Goal: Information Seeking & Learning: Check status

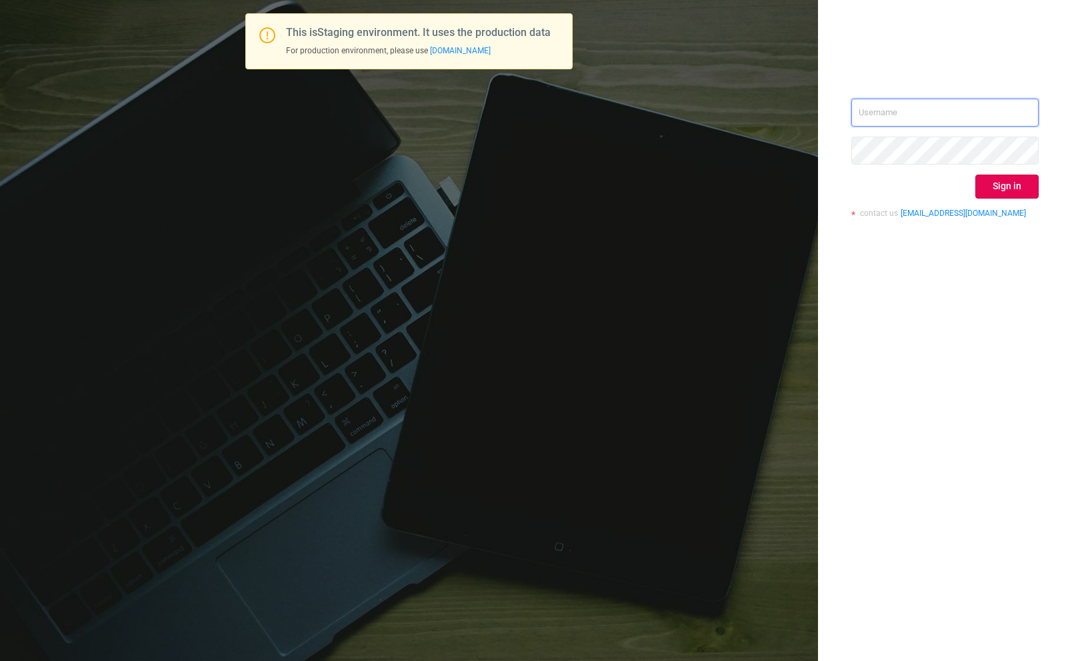
click at [955, 106] on input "text" at bounding box center [944, 113] width 187 height 28
type input "paz@protected.media"
click at [1011, 185] on button "Sign in" at bounding box center [1006, 187] width 63 height 24
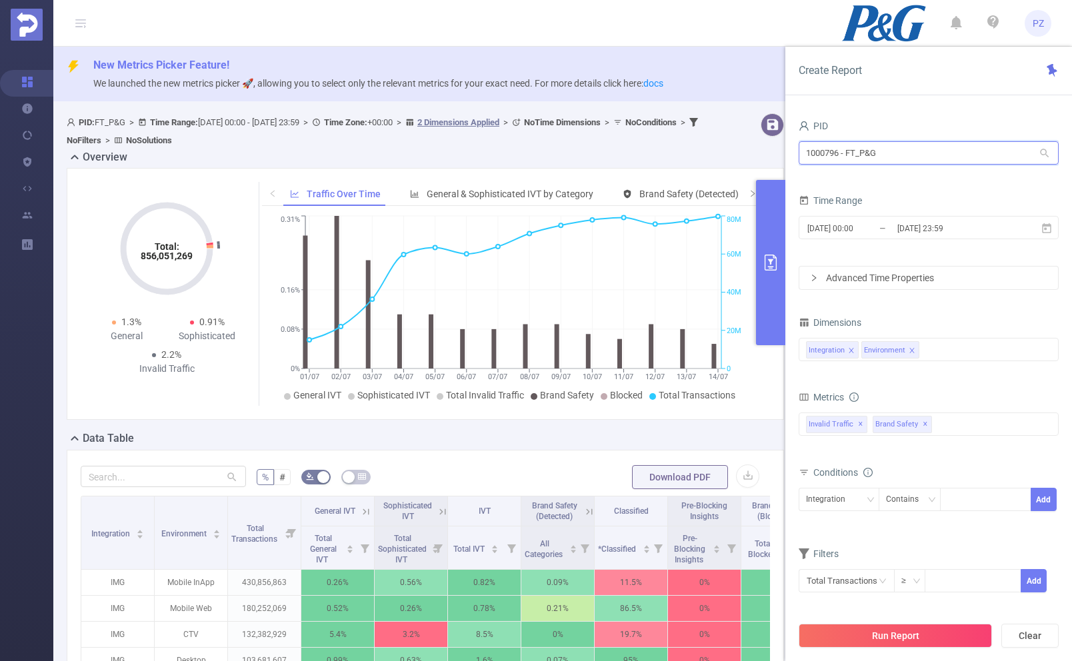
click at [904, 141] on input "1000796 - FT_P&G" at bounding box center [929, 152] width 260 height 23
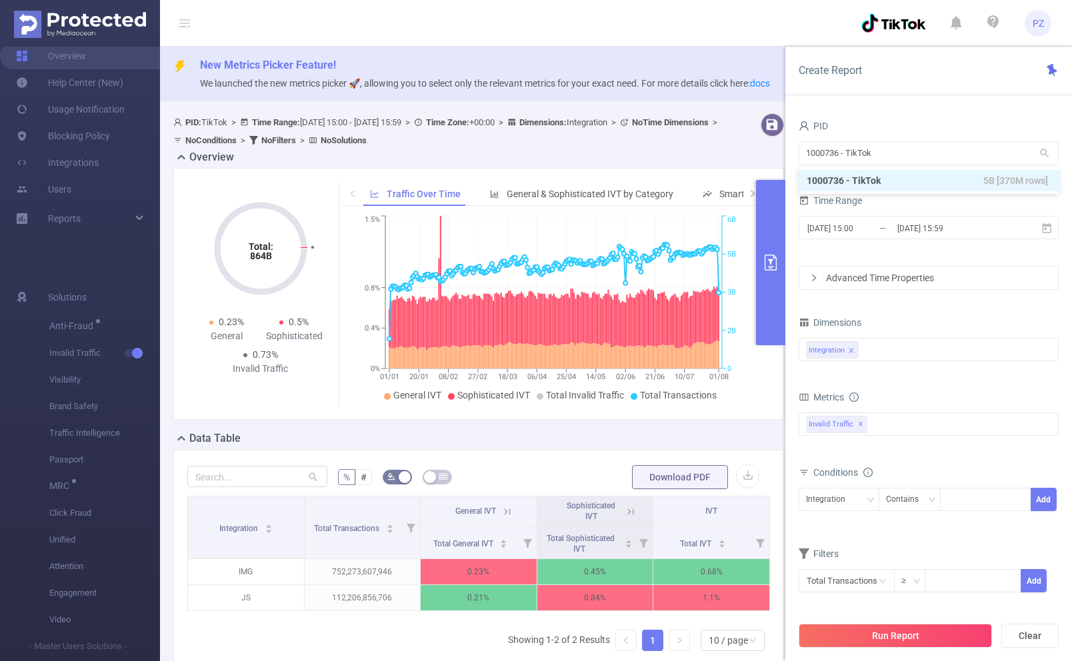
click at [848, 157] on input "1000736 - TikTok" at bounding box center [929, 152] width 260 height 23
click at [825, 152] on input "1000736 - TikTok" at bounding box center [929, 152] width 260 height 23
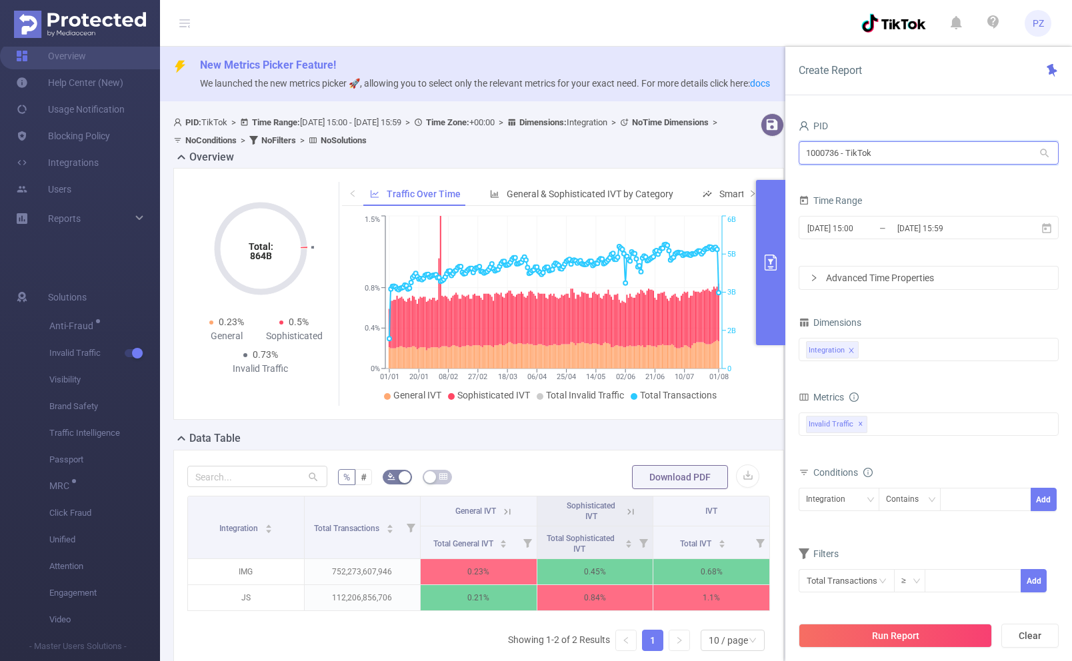
click at [932, 162] on input "1000736 - TikTok" at bounding box center [929, 152] width 260 height 23
click at [927, 353] on div "Integration" at bounding box center [928, 350] width 245 height 22
click at [853, 349] on icon "icon: close" at bounding box center [851, 350] width 7 height 7
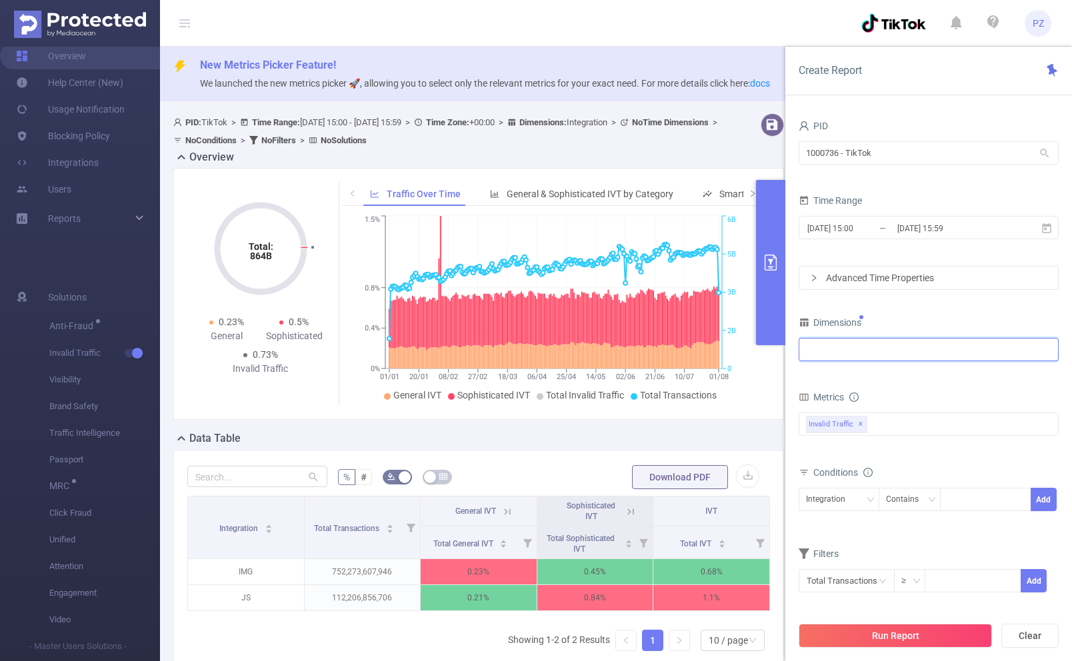
click at [871, 348] on div at bounding box center [928, 350] width 245 height 22
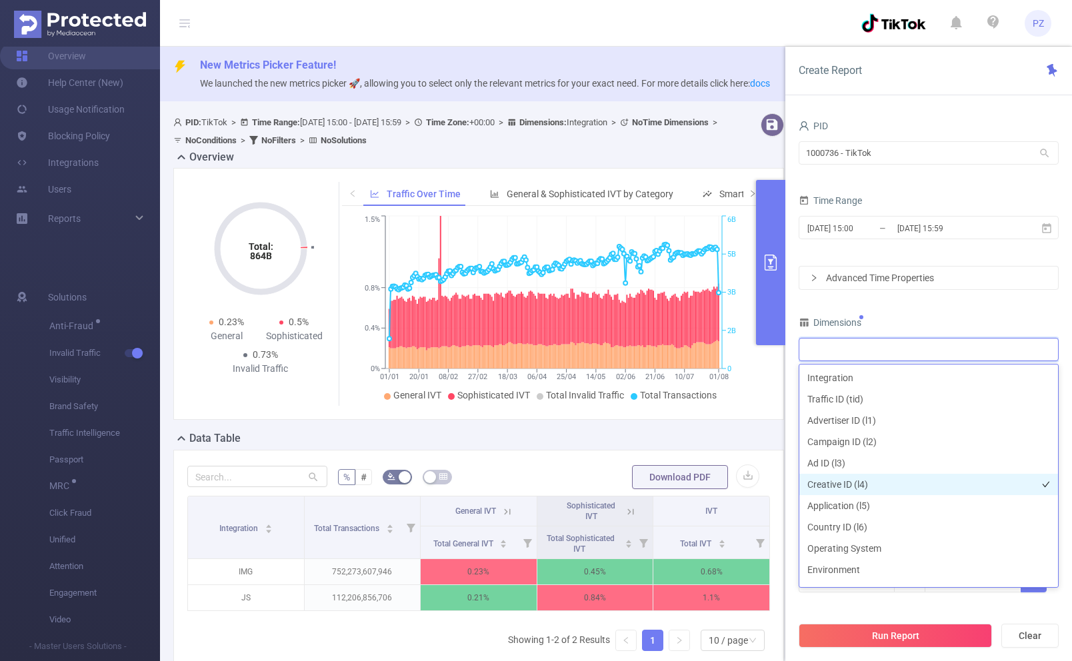
click at [884, 482] on li "Creative ID (l4)" at bounding box center [928, 484] width 259 height 21
click at [909, 313] on div "Dimensions" at bounding box center [929, 324] width 260 height 22
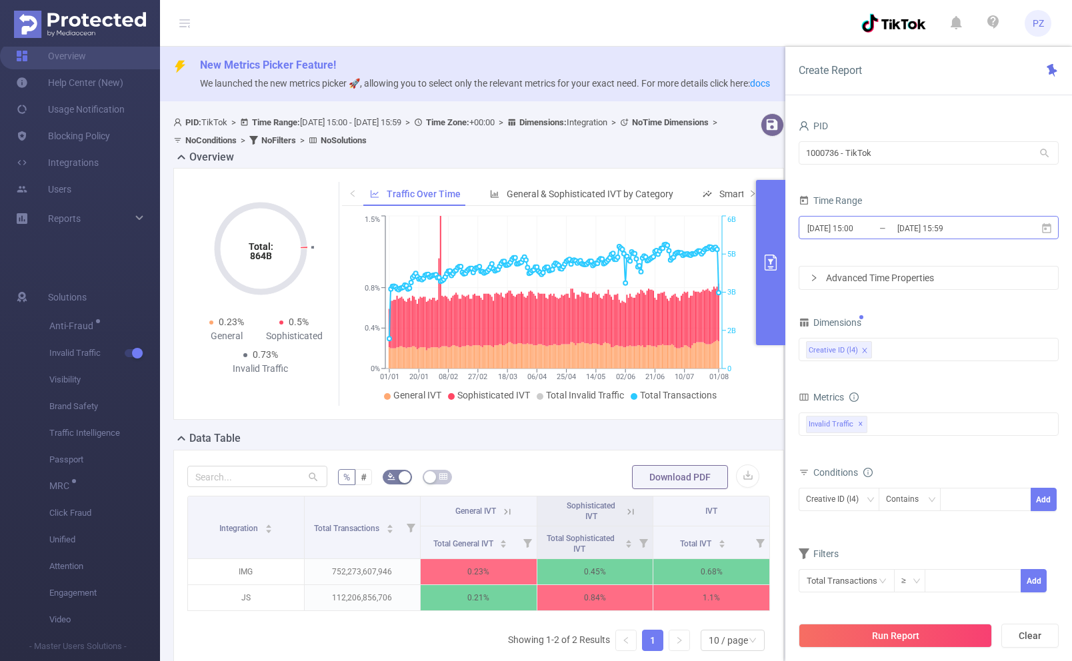
click at [901, 228] on input "[DATE] 15:59" at bounding box center [950, 228] width 108 height 18
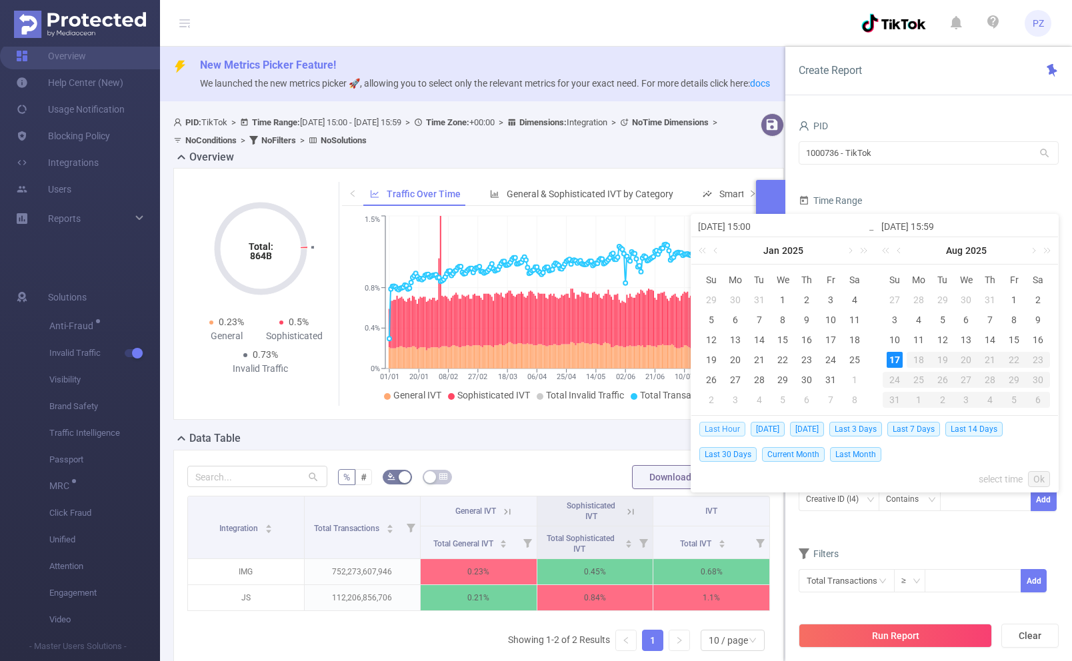
click at [716, 427] on span "Last Hour" at bounding box center [722, 429] width 46 height 15
type input "[DATE] 13:00"
type input "[DATE] 13:59"
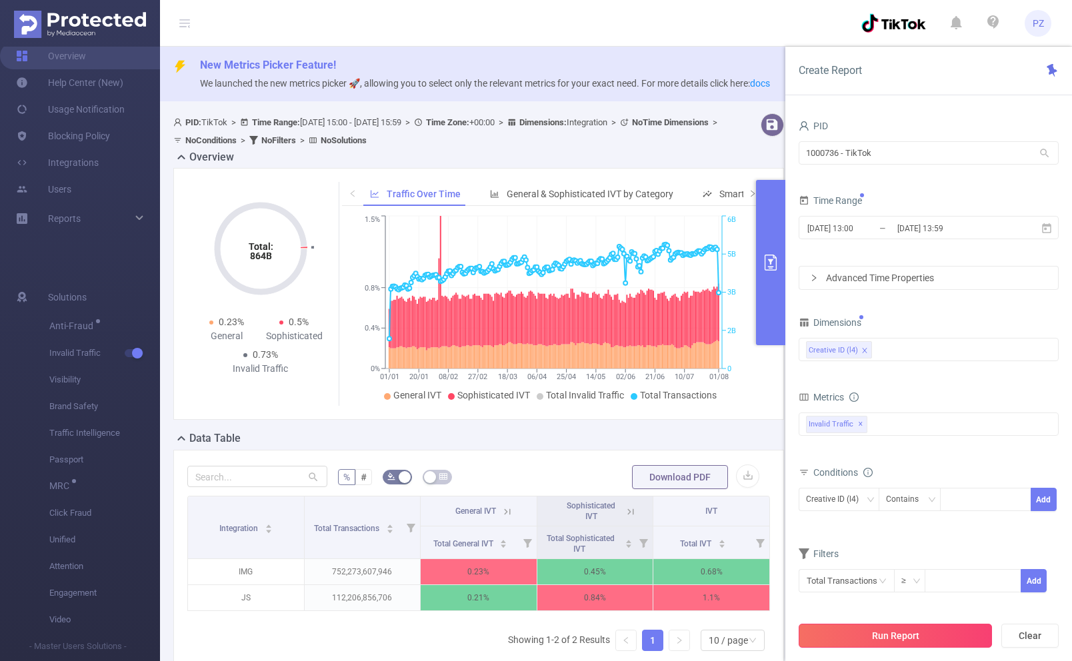
click at [899, 637] on button "Run Report" at bounding box center [895, 636] width 193 height 24
